Goal: Task Accomplishment & Management: Complete application form

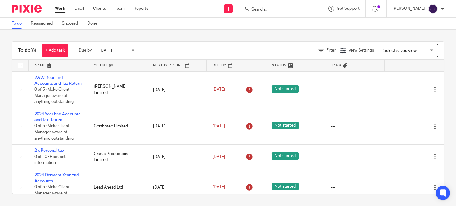
click at [271, 6] on form at bounding box center [282, 8] width 63 height 7
click at [267, 7] on input "Search" at bounding box center [277, 9] width 53 height 5
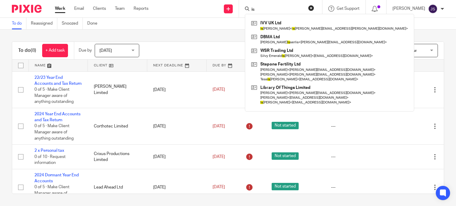
type input "i"
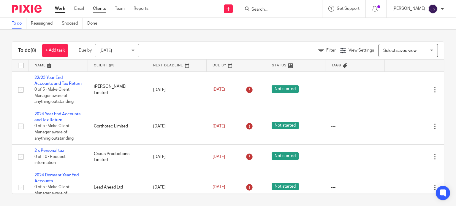
click at [105, 7] on link "Clients" at bounding box center [99, 9] width 13 height 6
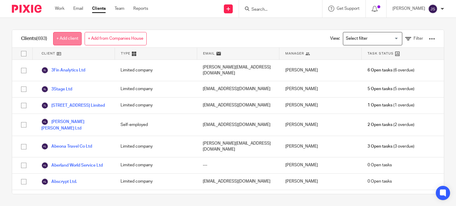
click at [71, 37] on link "+ Add client" at bounding box center [67, 38] width 28 height 13
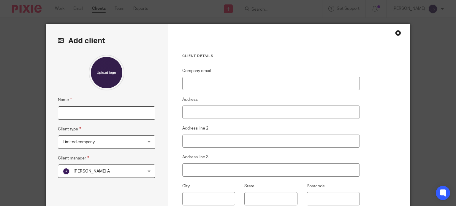
click at [88, 109] on input "Name" at bounding box center [106, 112] width 97 height 13
type input "Issy Brine (PTR)"
click at [395, 31] on div "Close this dialog window" at bounding box center [398, 33] width 6 height 6
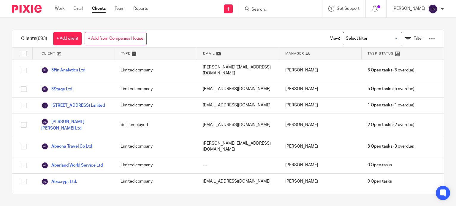
click at [275, 4] on div at bounding box center [280, 8] width 83 height 17
click at [273, 8] on input "Search" at bounding box center [277, 9] width 53 height 5
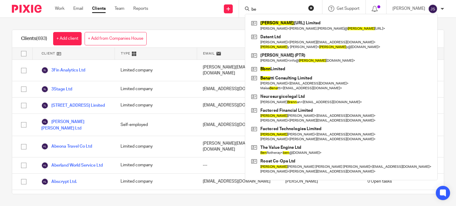
type input "b"
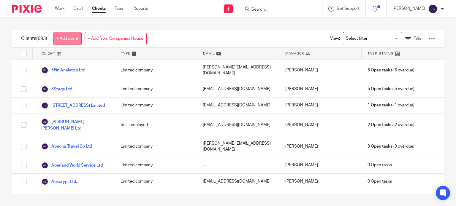
click at [59, 42] on link "+ Add client" at bounding box center [67, 38] width 28 height 13
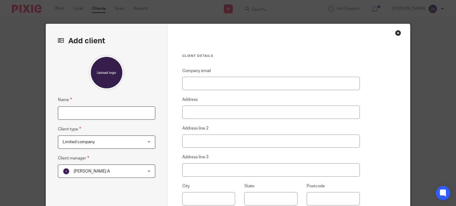
click at [89, 110] on input "Name" at bounding box center [106, 112] width 97 height 13
type input "[PERSON_NAME] (PTR)"
click at [90, 170] on span "[PERSON_NAME] A" at bounding box center [100, 171] width 74 height 12
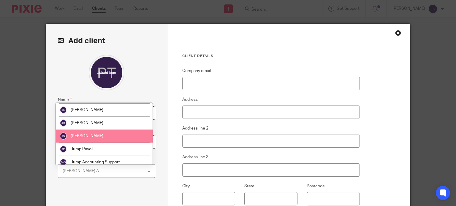
scroll to position [333, 0]
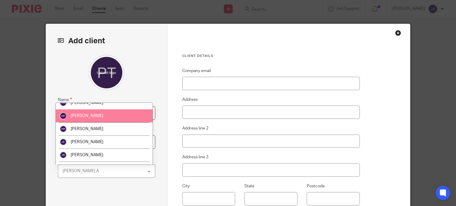
click at [108, 122] on li "[PERSON_NAME]" at bounding box center [104, 115] width 97 height 13
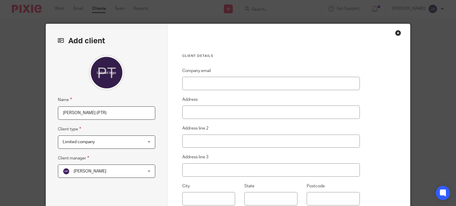
scroll to position [58, 0]
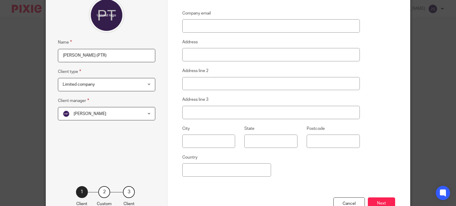
click at [125, 89] on span "Limited company" at bounding box center [100, 84] width 74 height 12
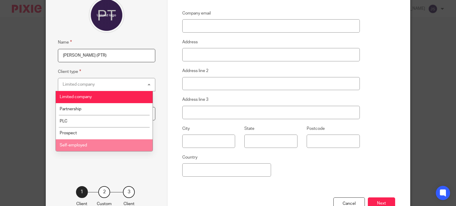
click at [106, 145] on li "Self-employed" at bounding box center [104, 145] width 97 height 12
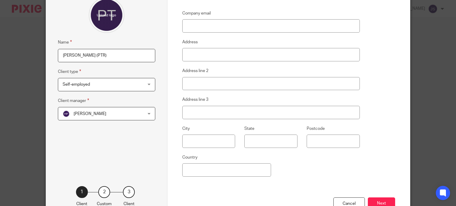
click at [126, 70] on fieldset "Client type Self-employed Self-employed Limited company Partnership PLC Prospec…" at bounding box center [106, 79] width 97 height 23
click at [123, 82] on span "Self-employed" at bounding box center [100, 84] width 74 height 12
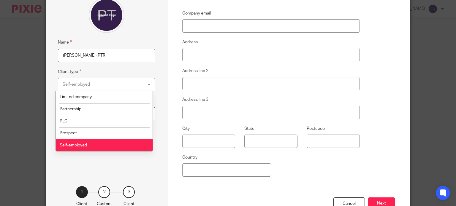
click at [176, 188] on div "Client details Company email Address Address line 2 Address line 3 City State P…" at bounding box center [288, 95] width 243 height 258
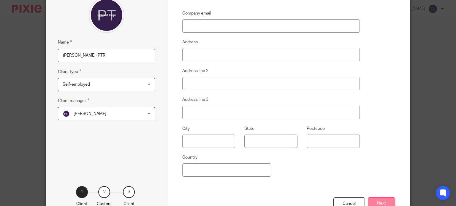
click at [383, 205] on button "Next" at bounding box center [380, 204] width 27 height 13
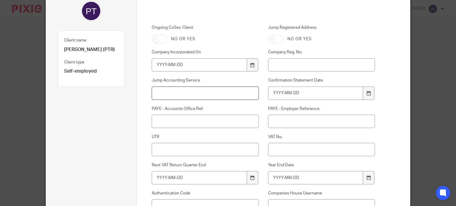
click at [200, 94] on input "Jump Accounting Service" at bounding box center [205, 93] width 107 height 13
type input "PTR"
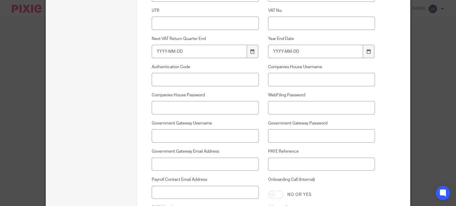
scroll to position [201, 0]
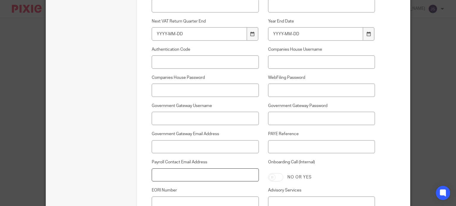
click at [188, 176] on input "Payroll Contact Email Address" at bounding box center [205, 174] width 107 height 13
paste input "[EMAIL_ADDRESS][DOMAIN_NAME]"
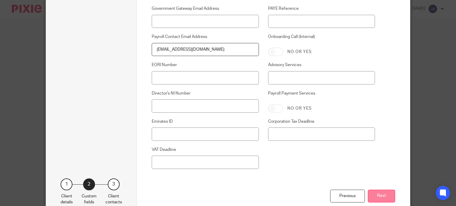
type input "westlakevetphysio@outlook.com"
click at [382, 198] on button "Next" at bounding box center [380, 196] width 27 height 13
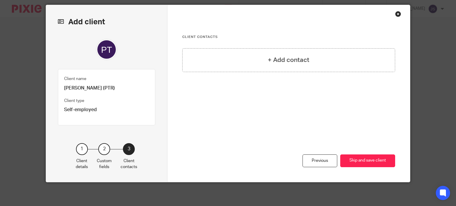
scroll to position [18, 0]
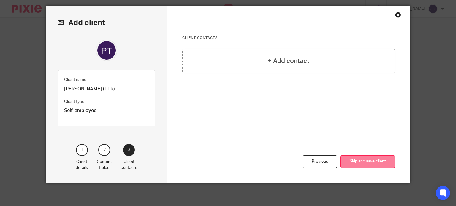
click at [358, 161] on button "Skip and save client" at bounding box center [367, 161] width 55 height 13
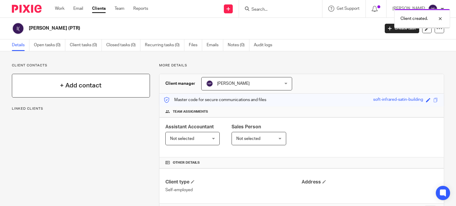
click at [100, 90] on div "+ Add contact" at bounding box center [81, 86] width 138 height 24
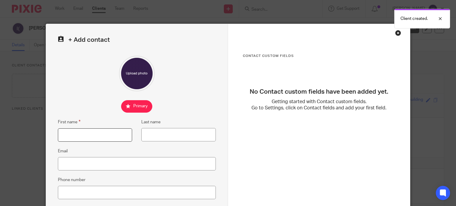
click at [81, 133] on input "First name" at bounding box center [95, 134] width 74 height 13
type input "Issy"
type input "Brine"
click at [73, 169] on input "Email" at bounding box center [137, 163] width 158 height 13
paste input "[EMAIL_ADDRESS][DOMAIN_NAME]"
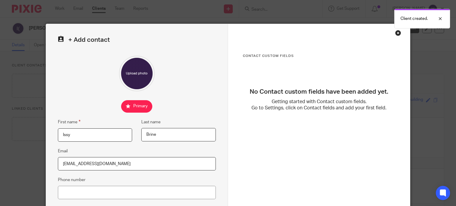
type input "[EMAIL_ADDRESS][DOMAIN_NAME]"
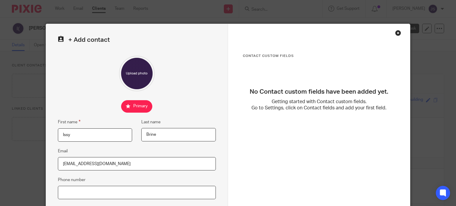
click at [180, 193] on input "Phone number" at bounding box center [137, 192] width 158 height 13
paste input "07918040104"
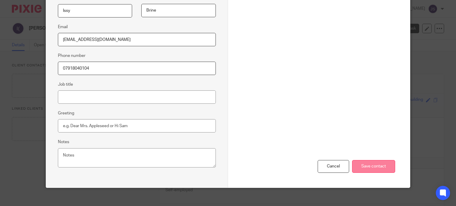
scroll to position [129, 0]
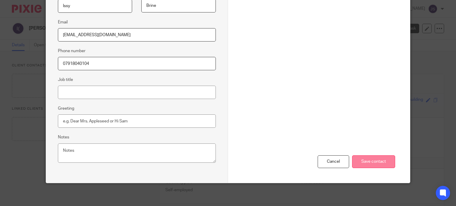
type input "07918040104"
click at [371, 161] on input "Save contact" at bounding box center [373, 161] width 43 height 13
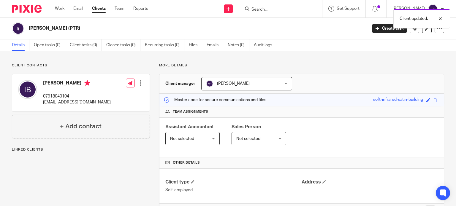
click at [261, 133] on span "Not selected" at bounding box center [255, 138] width 39 height 12
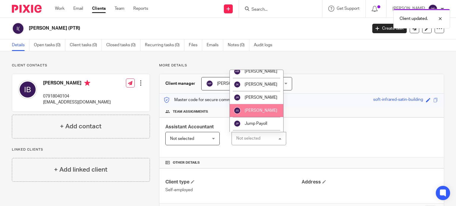
scroll to position [437, 0]
click at [244, 110] on li "[PERSON_NAME]" at bounding box center [256, 110] width 53 height 13
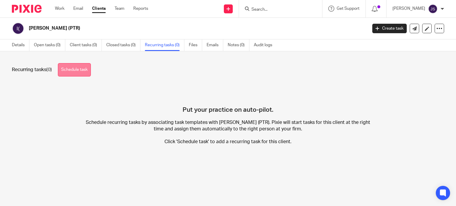
click at [85, 68] on link "Schedule task" at bounding box center [74, 69] width 33 height 13
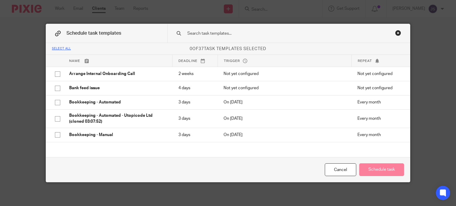
click at [258, 37] on div at bounding box center [288, 33] width 243 height 19
click at [236, 33] on input "text" at bounding box center [280, 33] width 187 height 7
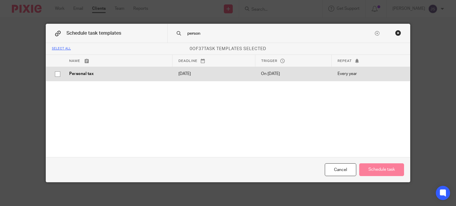
type input "person"
click at [216, 76] on p "2026-01-31" at bounding box center [213, 74] width 71 height 6
checkbox input "true"
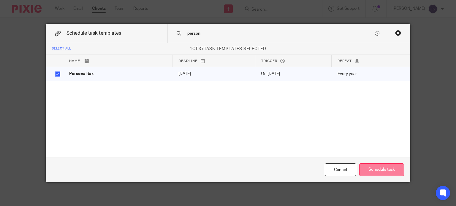
click at [378, 173] on button "Schedule task" at bounding box center [381, 169] width 45 height 13
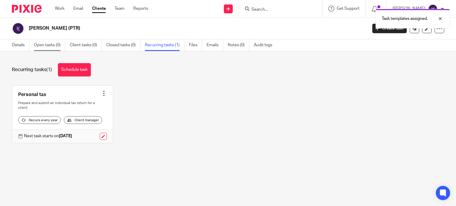
click at [54, 47] on link "Open tasks (0)" at bounding box center [49, 45] width 31 height 12
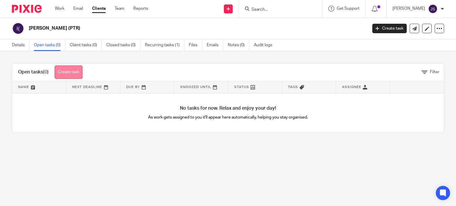
click at [75, 74] on link "Create task" at bounding box center [69, 72] width 28 height 13
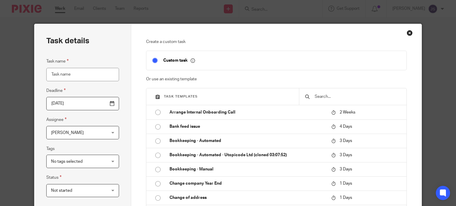
click at [322, 94] on input "text" at bounding box center [357, 96] width 86 height 7
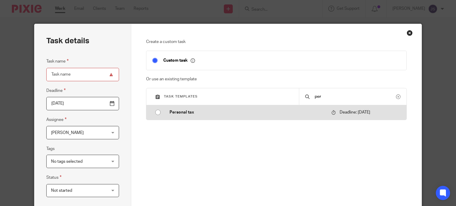
type input "per"
click at [211, 114] on p "Personal tax" at bounding box center [247, 112] width 156 height 6
type input "2026-01-31"
type input "Personal tax"
checkbox input "false"
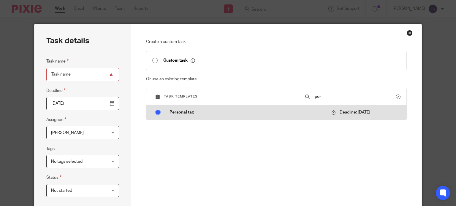
radio input "true"
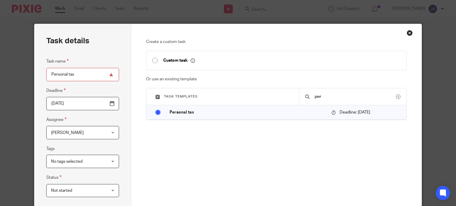
click at [100, 136] on span "[PERSON_NAME]" at bounding box center [78, 132] width 54 height 12
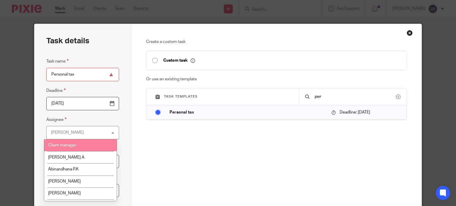
click at [87, 144] on li "Client manager" at bounding box center [80, 145] width 72 height 12
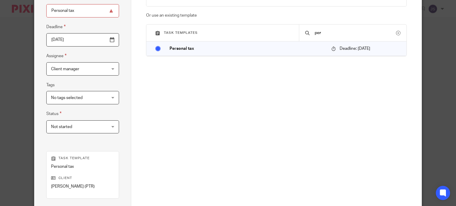
scroll to position [112, 0]
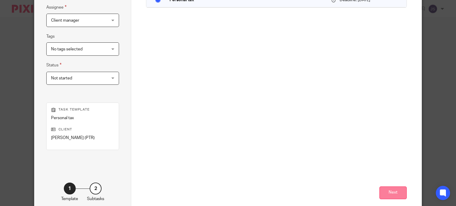
click at [389, 195] on button "Next" at bounding box center [392, 193] width 27 height 13
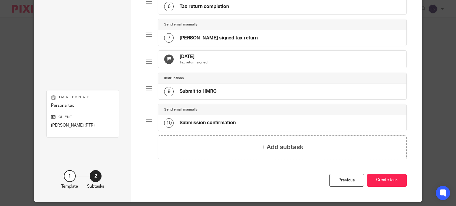
scroll to position [212, 0]
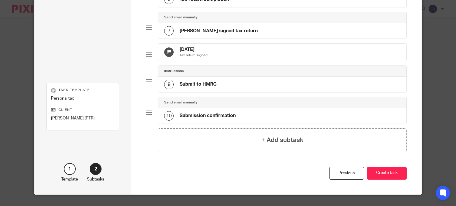
click at [389, 180] on button "Create task" at bounding box center [387, 173] width 40 height 13
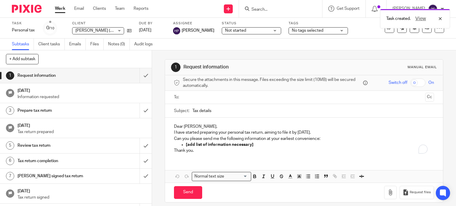
click at [271, 9] on div "Task created. View" at bounding box center [339, 17] width 222 height 23
click at [264, 9] on div "Task created. View" at bounding box center [339, 17] width 222 height 23
